Goal: Task Accomplishment & Management: Manage account settings

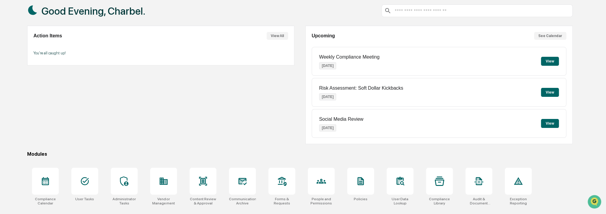
scroll to position [75, 0]
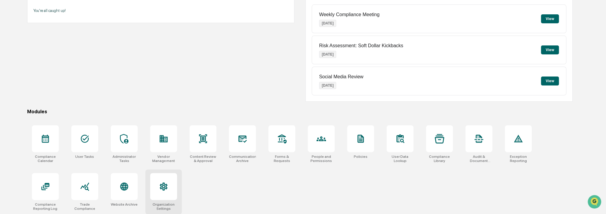
click at [164, 186] on icon at bounding box center [164, 186] width 10 height 10
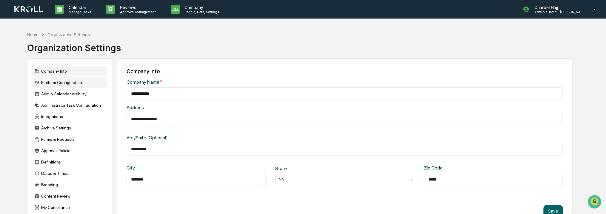
click at [91, 85] on div "Platform Configuration" at bounding box center [69, 82] width 75 height 11
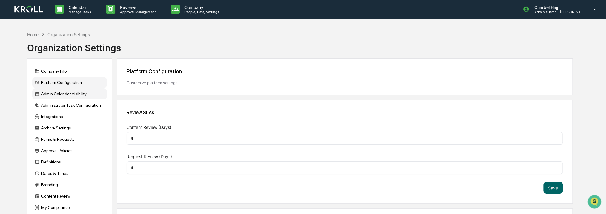
click at [91, 95] on div "Admin Calendar Visibility" at bounding box center [69, 93] width 75 height 11
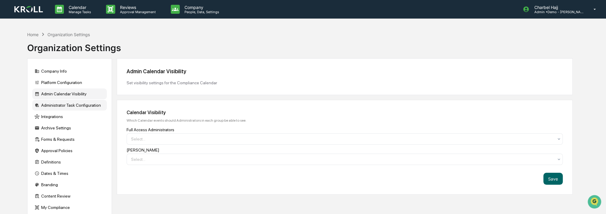
click at [91, 105] on div "Administrator Task Configuration" at bounding box center [69, 105] width 75 height 11
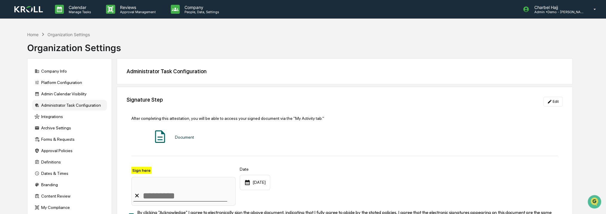
scroll to position [60, 0]
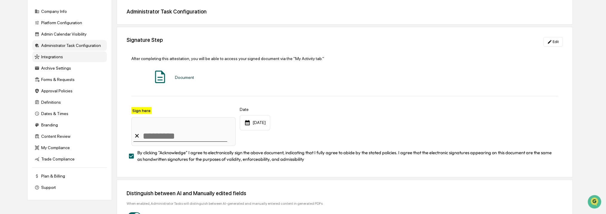
click at [85, 62] on div "Integrations" at bounding box center [69, 56] width 75 height 11
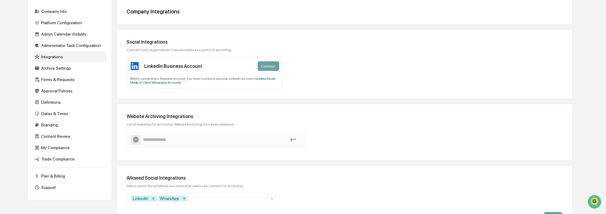
click at [213, 141] on input at bounding box center [216, 139] width 170 height 10
click at [145, 126] on div "Website Archiving Integrations List all websites for archiving. Website archivi…" at bounding box center [345, 132] width 456 height 57
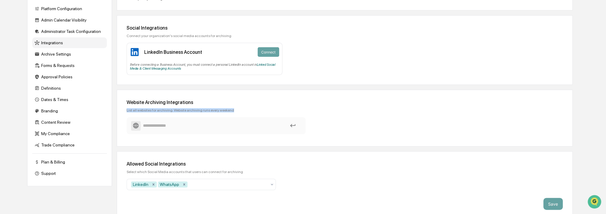
scroll to position [80, 0]
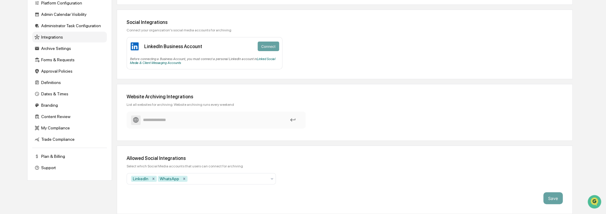
click at [198, 165] on div "Select which Social Media accounts that users can connect for archiving" at bounding box center [344, 166] width 436 height 4
drag, startPoint x: 198, startPoint y: 165, endPoint x: 183, endPoint y: 163, distance: 14.7
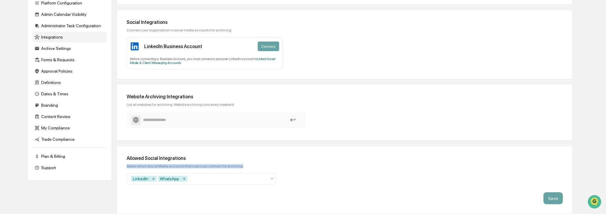
click at [183, 164] on div "Select which Social Media accounts that users can connect for archiving" at bounding box center [344, 166] width 436 height 4
click at [134, 160] on div "Allowed Social Integrations Select which Social Media accounts that users can c…" at bounding box center [345, 179] width 456 height 68
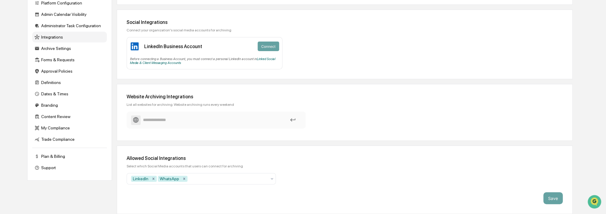
drag, startPoint x: 134, startPoint y: 160, endPoint x: 104, endPoint y: 179, distance: 34.8
click at [104, 179] on div "Company Info Platform Configuration Admin Calendar Visibility Administrator Tas…" at bounding box center [69, 79] width 85 height 201
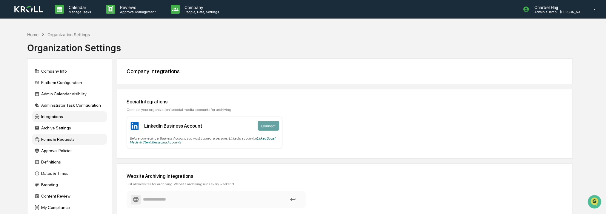
click at [78, 141] on div "Forms & Requests" at bounding box center [69, 139] width 75 height 11
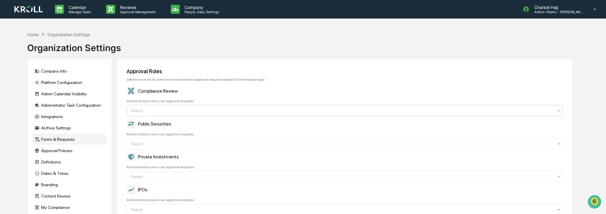
click at [150, 114] on div "Select..." at bounding box center [342, 111] width 428 height 10
click at [165, 94] on div "Compliance Review" at bounding box center [344, 90] width 436 height 9
click at [60, 8] on icon at bounding box center [59, 10] width 5 height 6
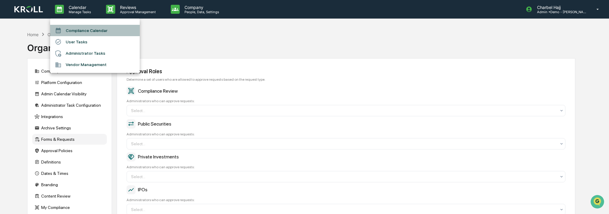
click at [75, 30] on li "Compliance Calendar" at bounding box center [94, 30] width 89 height 11
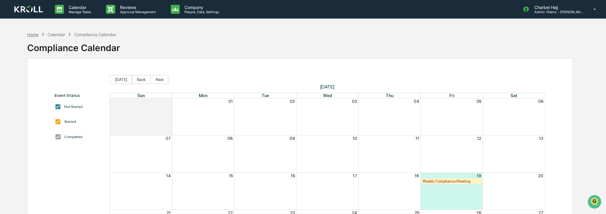
click at [36, 35] on div "Home" at bounding box center [32, 34] width 11 height 5
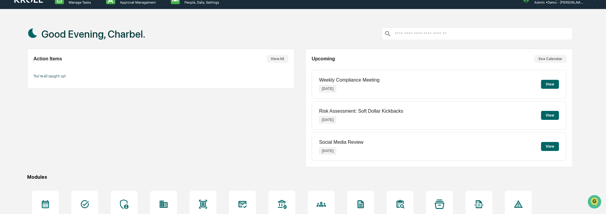
scroll to position [75, 0]
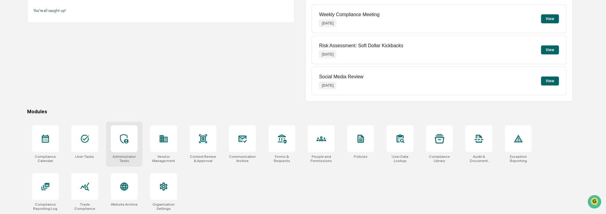
click at [136, 145] on div at bounding box center [124, 138] width 27 height 27
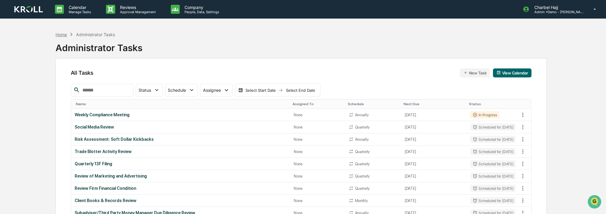
click at [62, 35] on div "Home" at bounding box center [60, 34] width 11 height 5
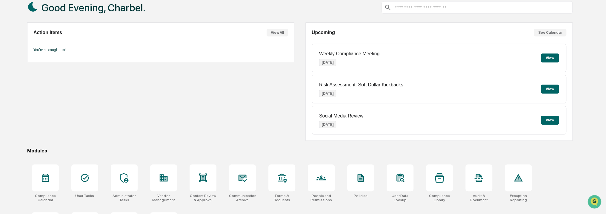
scroll to position [75, 0]
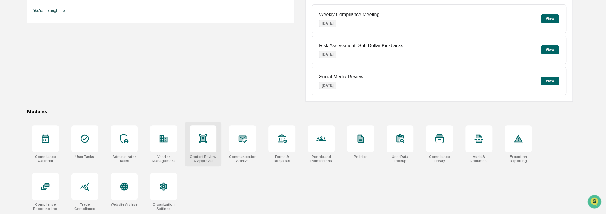
click at [201, 140] on icon at bounding box center [203, 138] width 8 height 9
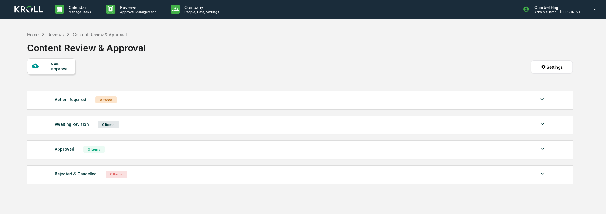
click at [62, 70] on div "New Approval" at bounding box center [60, 66] width 20 height 10
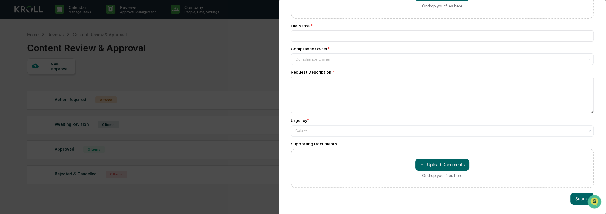
click at [208, 86] on div "Compliance Review Submit New Approval Submit New Approval Review ID: DEMO-00001…" at bounding box center [303, 107] width 606 height 214
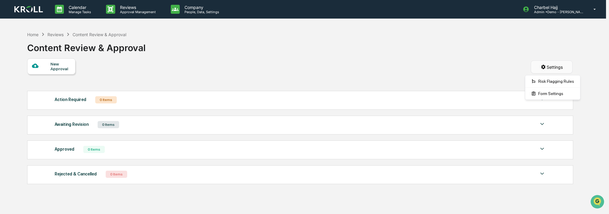
click at [561, 72] on html "Calendar Manage Tasks Reviews Approval Management Company People, Data, Setting…" at bounding box center [304, 107] width 609 height 214
click at [561, 84] on div "Risk Flagging Rules" at bounding box center [552, 81] width 53 height 10
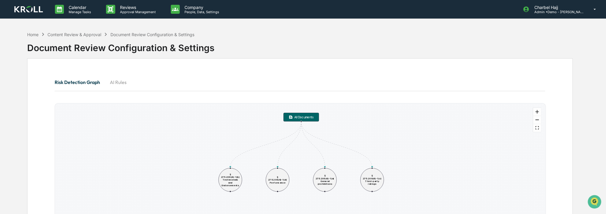
drag, startPoint x: 325, startPoint y: 140, endPoint x: 412, endPoint y: 137, distance: 86.3
click at [376, 138] on div "All Documents § 275.206(4)-1(b) Testimonials and Endorsements § 275.206(4)-1(d)…" at bounding box center [300, 186] width 490 height 167
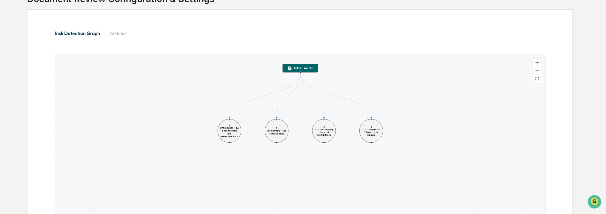
scroll to position [13, 0]
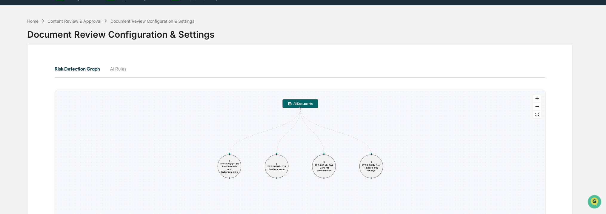
click at [120, 69] on button "AI Rules" at bounding box center [118, 68] width 27 height 14
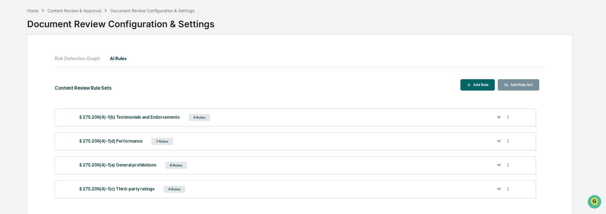
scroll to position [28, 0]
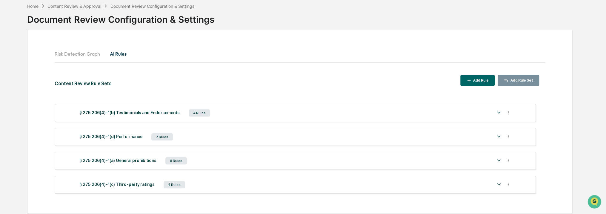
click at [226, 116] on div "§ 275.206(4)-1(b) Testimonials and Endorsements 4 Rules" at bounding box center [285, 113] width 413 height 8
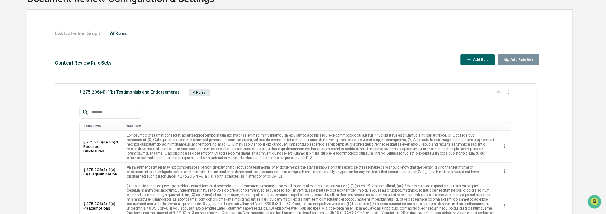
scroll to position [88, 0]
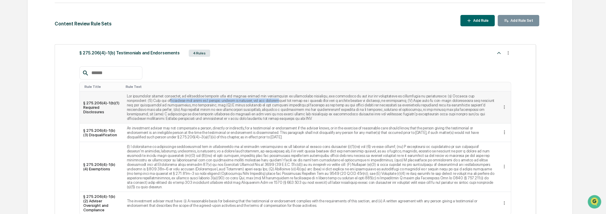
drag, startPoint x: 129, startPoint y: 98, endPoint x: 228, endPoint y: 99, distance: 99.6
click at [228, 99] on td at bounding box center [310, 107] width 374 height 32
click at [229, 99] on td at bounding box center [310, 107] width 374 height 32
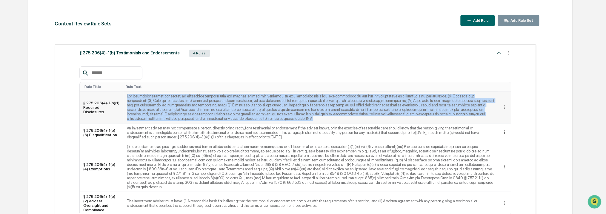
click at [229, 99] on td at bounding box center [310, 107] width 374 height 32
click at [481, 18] on div "Add Rule" at bounding box center [480, 20] width 17 height 4
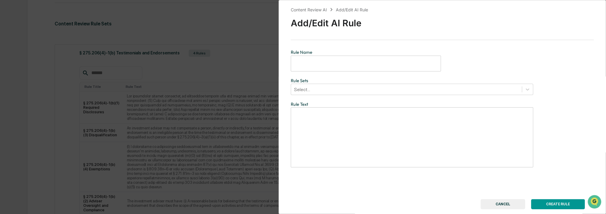
click at [356, 68] on input "text" at bounding box center [366, 63] width 150 height 16
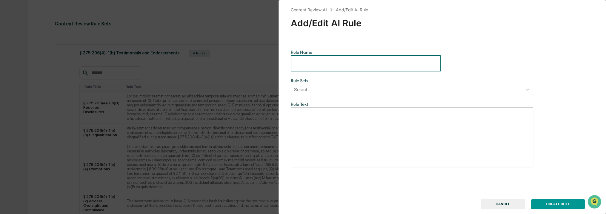
click at [350, 83] on label "Rule Sets" at bounding box center [412, 80] width 242 height 6
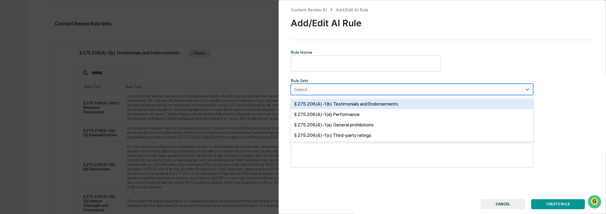
click at [350, 89] on div at bounding box center [406, 89] width 225 height 7
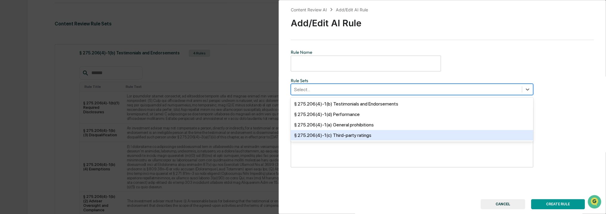
click at [498, 203] on button "CANCEL" at bounding box center [502, 204] width 44 height 10
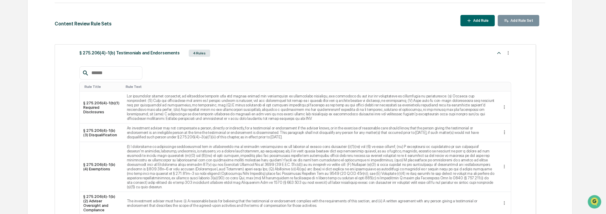
click at [519, 18] on div "Add Rule Set" at bounding box center [521, 20] width 24 height 4
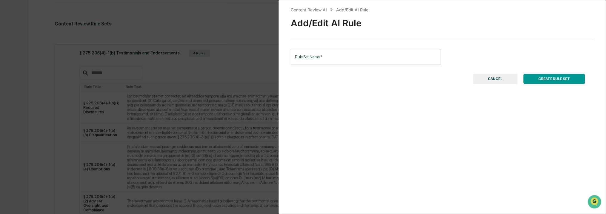
click at [507, 82] on button "CANCEL" at bounding box center [495, 79] width 44 height 10
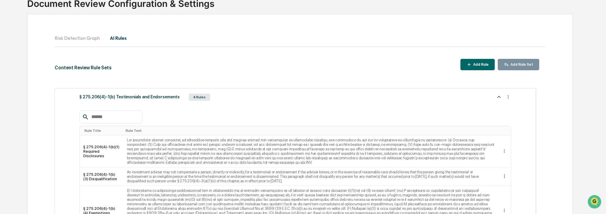
scroll to position [30, 0]
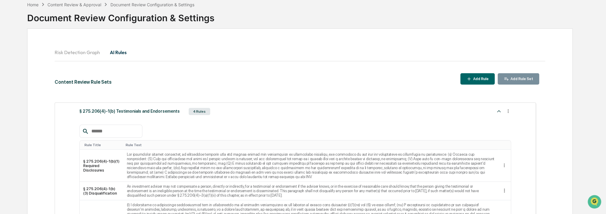
click at [84, 50] on button "Risk Detection Graph" at bounding box center [80, 52] width 50 height 14
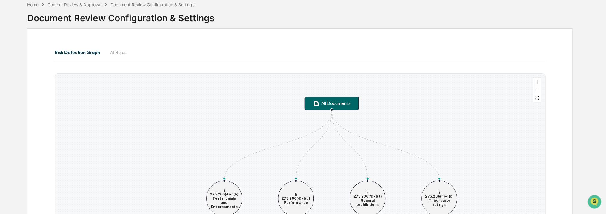
drag, startPoint x: 219, startPoint y: 117, endPoint x: 358, endPoint y: 98, distance: 140.4
click at [351, 100] on div "All Documents" at bounding box center [336, 103] width 30 height 6
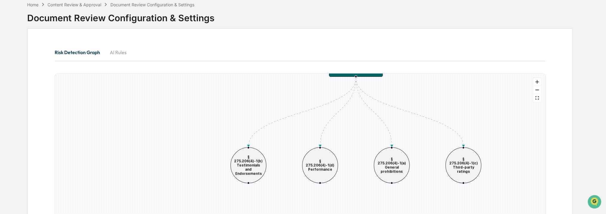
drag, startPoint x: 424, startPoint y: 109, endPoint x: 436, endPoint y: 87, distance: 25.9
click at [436, 87] on div "All Documents § 275.206(4)-1(b) Testimonials and Endorsements § 275.206(4)-1(d)…" at bounding box center [300, 156] width 490 height 167
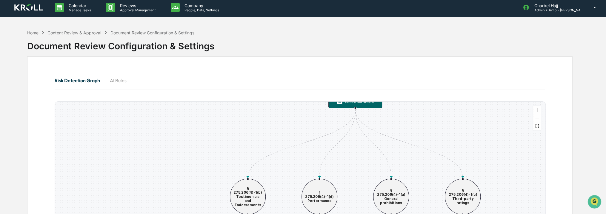
scroll to position [0, 0]
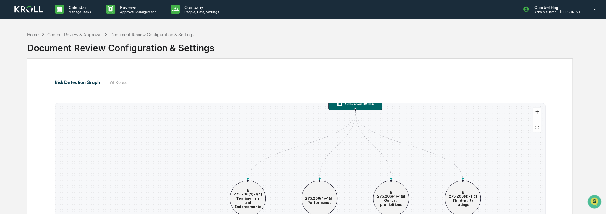
drag, startPoint x: 592, startPoint y: 122, endPoint x: 599, endPoint y: 40, distance: 82.3
click at [599, 40] on div "Home Content Review & Approval Document Review Configuration & Settings Documen…" at bounding box center [303, 157] width 606 height 259
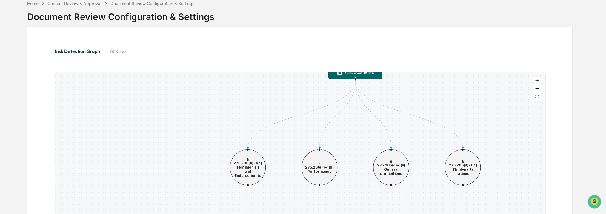
scroll to position [73, 0]
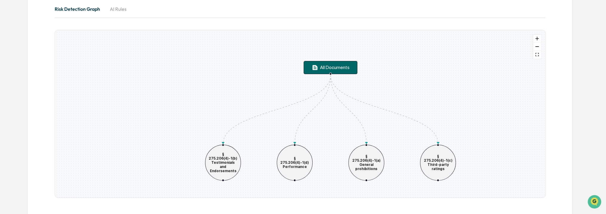
drag, startPoint x: 481, startPoint y: 100, endPoint x: 457, endPoint y: 137, distance: 44.6
click at [457, 137] on div "All Documents § 275.206(4)-1(b) Testimonials and Endorsements § 275.206(4)-1(d)…" at bounding box center [300, 113] width 490 height 167
click at [332, 69] on div "All Documents" at bounding box center [335, 67] width 30 height 6
drag, startPoint x: 342, startPoint y: 67, endPoint x: 329, endPoint y: 63, distance: 14.3
click at [344, 65] on div "All Documents" at bounding box center [336, 66] width 30 height 6
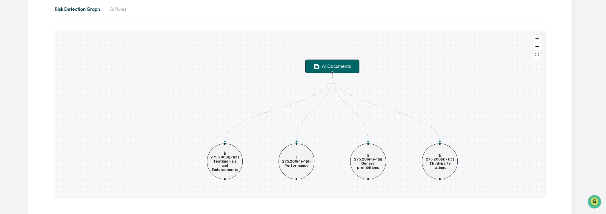
click at [123, 10] on button "AI Rules" at bounding box center [118, 9] width 27 height 14
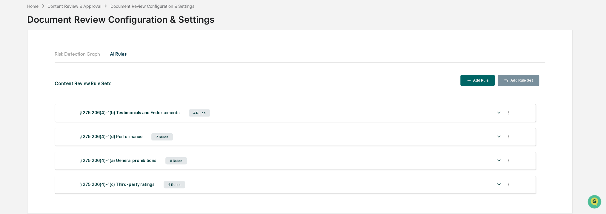
click at [474, 83] on button "Add Rule" at bounding box center [477, 81] width 34 height 12
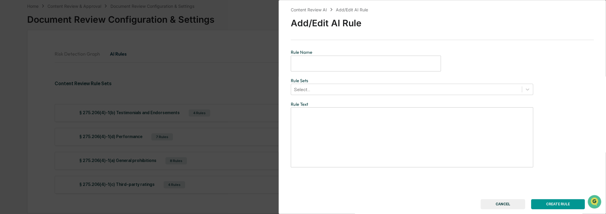
click at [341, 68] on input "text" at bounding box center [366, 63] width 150 height 16
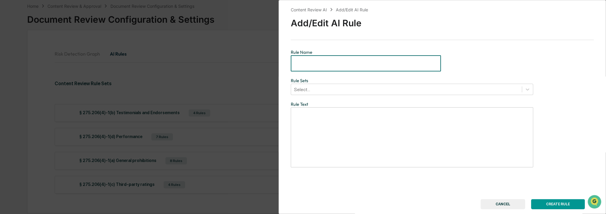
click at [518, 207] on button "CANCEL" at bounding box center [502, 204] width 44 height 10
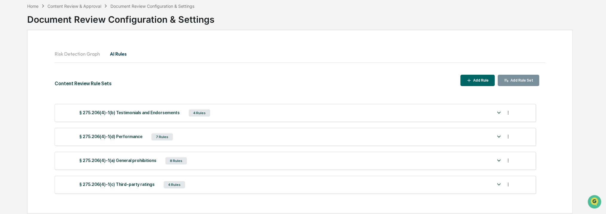
click at [91, 54] on button "Risk Detection Graph" at bounding box center [80, 54] width 50 height 14
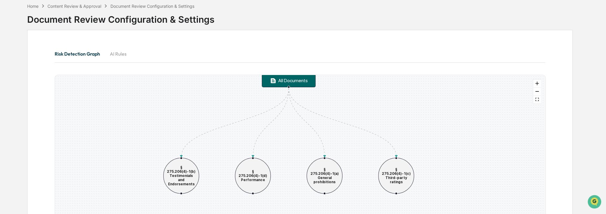
drag, startPoint x: 293, startPoint y: 113, endPoint x: 369, endPoint y: 79, distance: 83.6
click at [369, 79] on div "All Documents § 275.206(4)-1(b) Testimonials and Endorsements § 275.206(4)-1(d)…" at bounding box center [300, 158] width 490 height 167
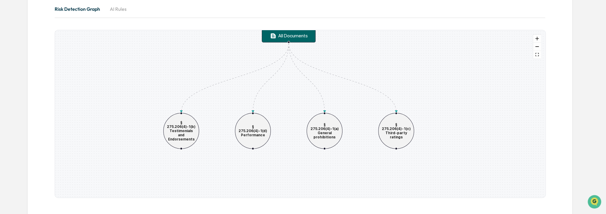
scroll to position [43, 0]
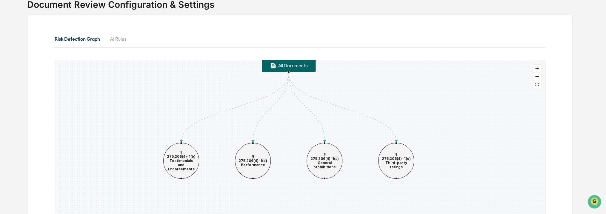
click at [113, 40] on button "AI Rules" at bounding box center [118, 39] width 27 height 14
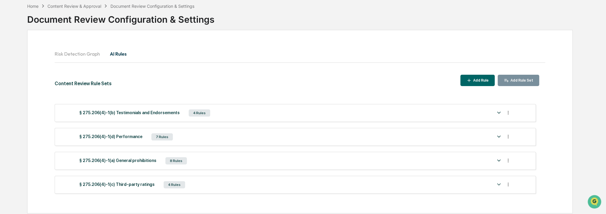
scroll to position [28, 0]
click at [512, 78] on div "Add Rule Set" at bounding box center [521, 80] width 24 height 4
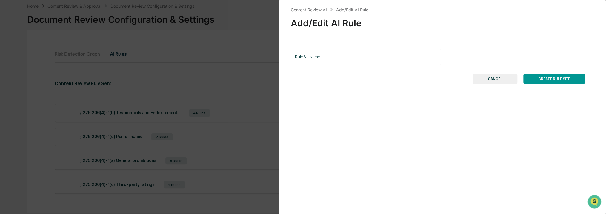
click at [389, 57] on input "Rule Set Name   *" at bounding box center [366, 57] width 150 height 16
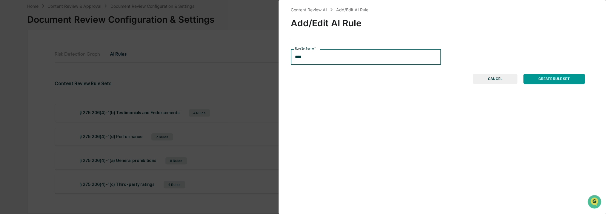
type input "****"
click at [542, 79] on button "CREATE RULE SET" at bounding box center [553, 79] width 61 height 10
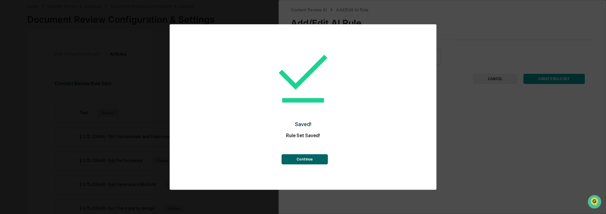
click at [306, 163] on button "Continue" at bounding box center [304, 159] width 46 height 10
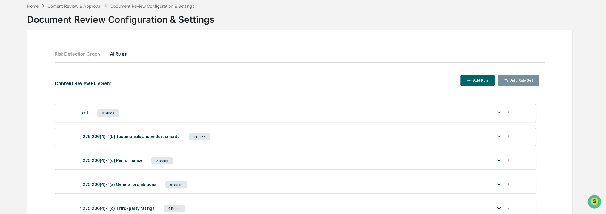
click at [75, 50] on button "Risk Detection Graph" at bounding box center [80, 54] width 50 height 14
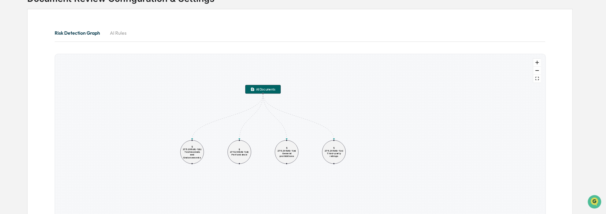
scroll to position [73, 0]
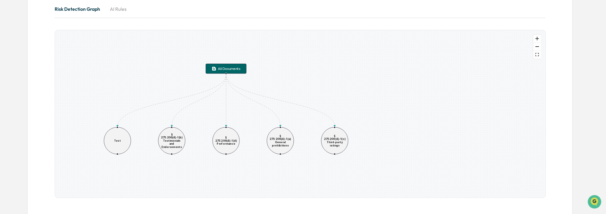
drag, startPoint x: 293, startPoint y: 81, endPoint x: 302, endPoint y: 81, distance: 9.0
click at [302, 81] on div "All Documents Test § 275.206(4)-1(b) Testimonials and Endorsements § 275.206(4)…" at bounding box center [300, 113] width 490 height 167
click at [239, 70] on div "All Documents" at bounding box center [229, 69] width 22 height 4
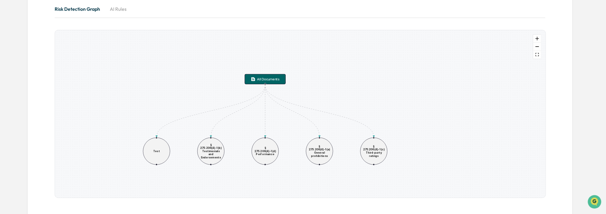
drag, startPoint x: 242, startPoint y: 70, endPoint x: 280, endPoint y: 80, distance: 39.1
click at [280, 80] on div "All Documents" at bounding box center [265, 78] width 36 height 5
click at [117, 11] on button "AI Rules" at bounding box center [118, 9] width 27 height 14
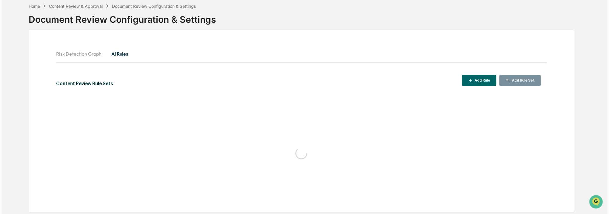
scroll to position [51, 0]
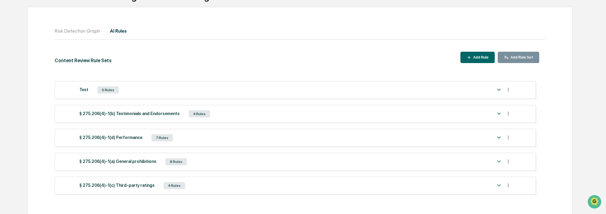
click at [499, 88] on img at bounding box center [498, 89] width 7 height 7
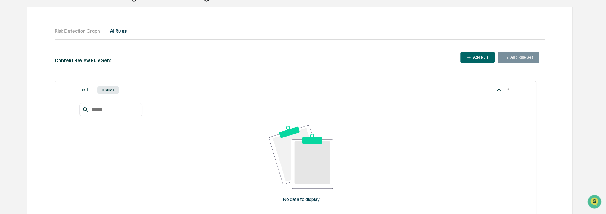
click at [509, 87] on icon at bounding box center [508, 90] width 6 height 6
click at [497, 98] on div "Delete Rule Set" at bounding box center [493, 98] width 34 height 10
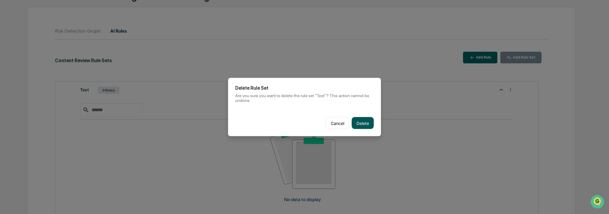
click at [368, 124] on button "Delete" at bounding box center [362, 123] width 22 height 12
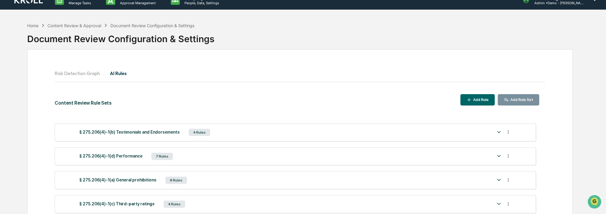
scroll to position [0, 0]
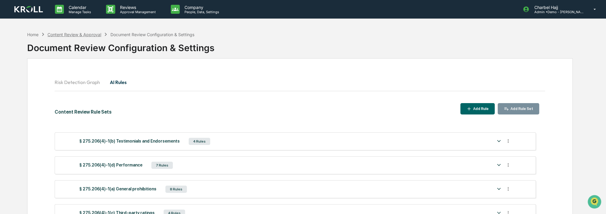
click at [94, 34] on div "Content Review & Approval" at bounding box center [74, 34] width 54 height 5
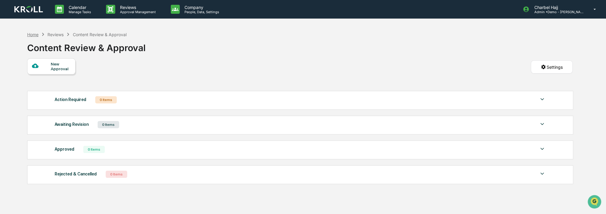
click at [33, 35] on div "Home" at bounding box center [32, 34] width 11 height 5
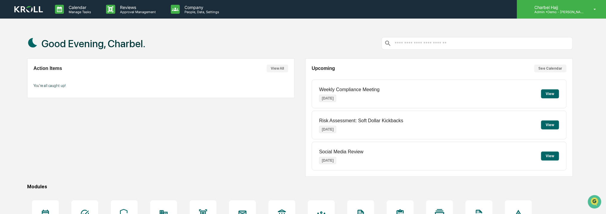
click at [563, 12] on p "Admin • Demo - [PERSON_NAME]" at bounding box center [556, 12] width 55 height 4
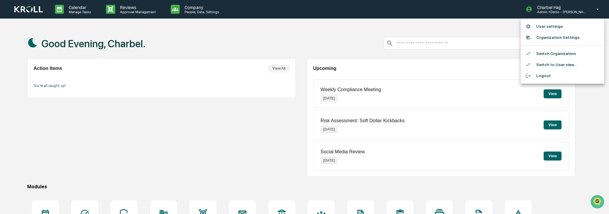
click at [561, 62] on li "Switch to User view..." at bounding box center [562, 64] width 84 height 11
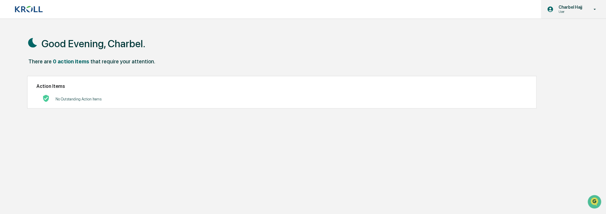
click at [572, 8] on p "Charbel Hajj" at bounding box center [568, 7] width 31 height 5
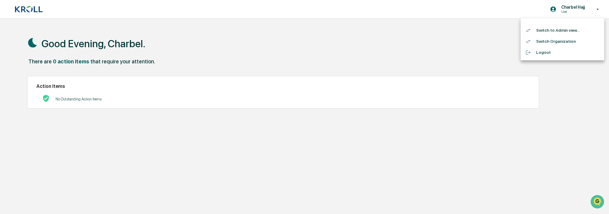
click at [561, 33] on li "Switch to Admin view..." at bounding box center [562, 30] width 84 height 11
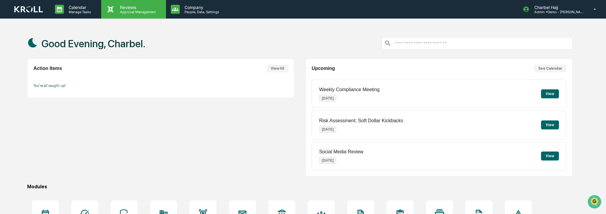
click at [118, 7] on p "Reviews" at bounding box center [137, 7] width 44 height 5
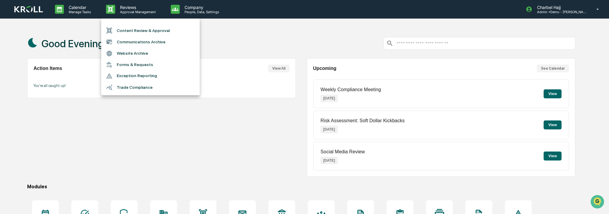
click at [147, 64] on li "Forms & Requests" at bounding box center [150, 64] width 98 height 11
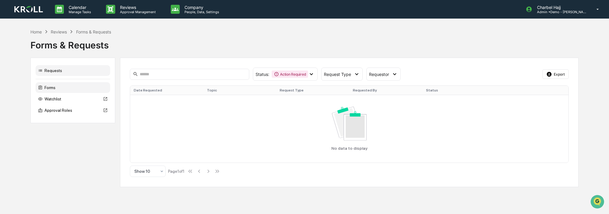
click at [77, 89] on div "Forms" at bounding box center [72, 87] width 75 height 11
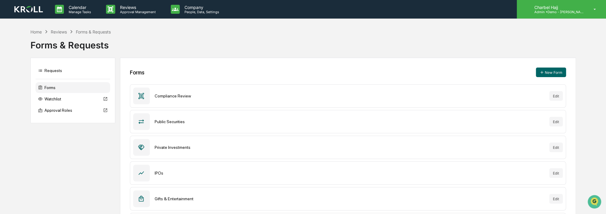
click at [572, 5] on p "Charbel Hajj" at bounding box center [556, 7] width 55 height 5
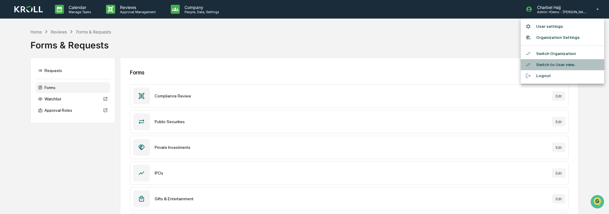
click at [560, 66] on li "Switch to User view..." at bounding box center [562, 64] width 84 height 11
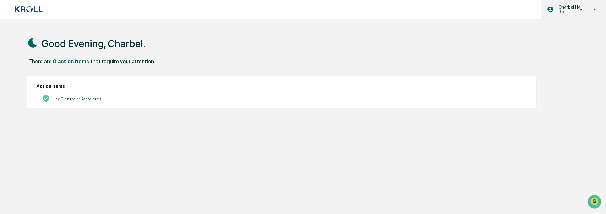
click at [572, 12] on p "User" at bounding box center [568, 12] width 31 height 4
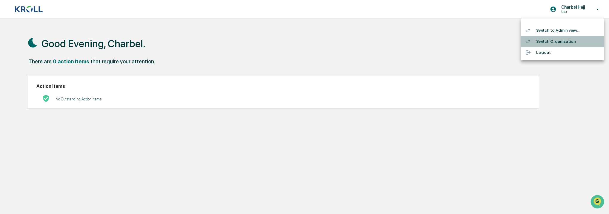
click at [566, 38] on li "Switch Organization" at bounding box center [562, 41] width 84 height 11
